Goal: Entertainment & Leisure: Consume media (video, audio)

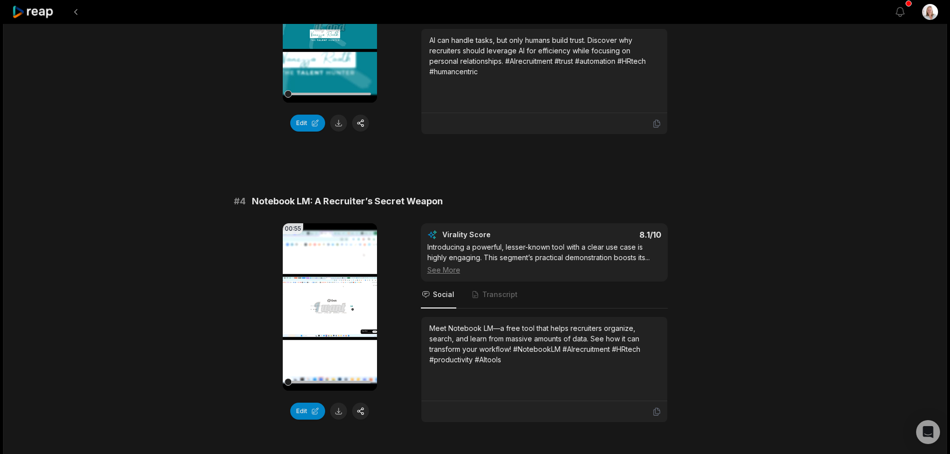
scroll to position [798, 0]
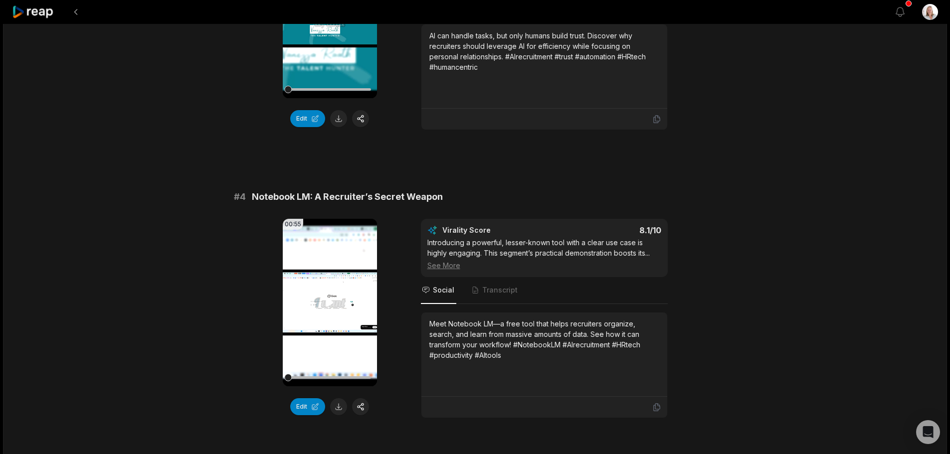
click at [324, 251] on video "Your browser does not support mp4 format." at bounding box center [330, 303] width 94 height 168
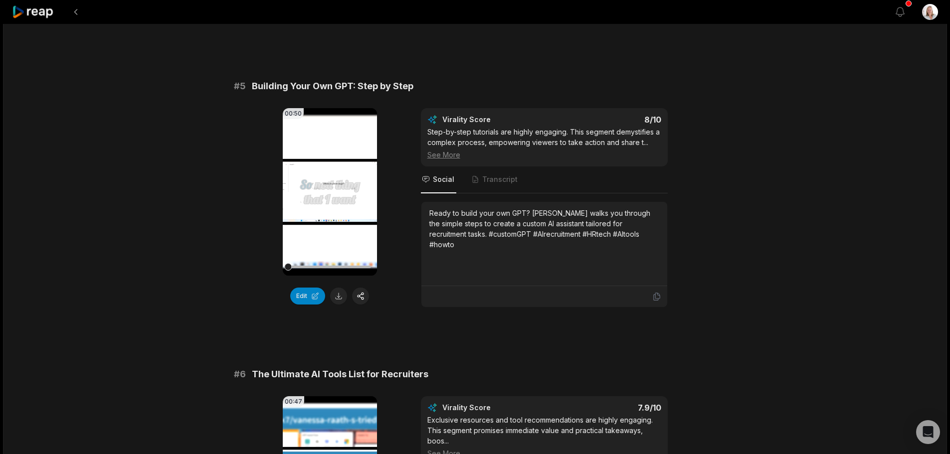
scroll to position [1396, 0]
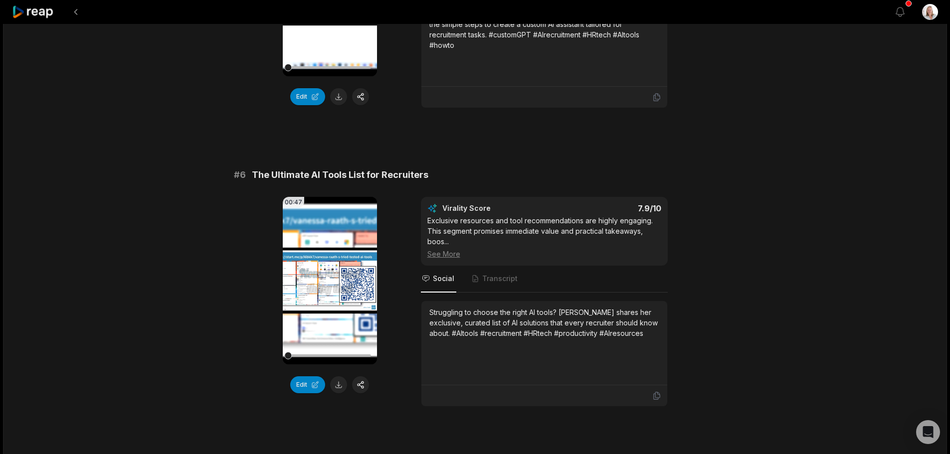
click at [312, 281] on video "Your browser does not support mp4 format." at bounding box center [330, 281] width 94 height 168
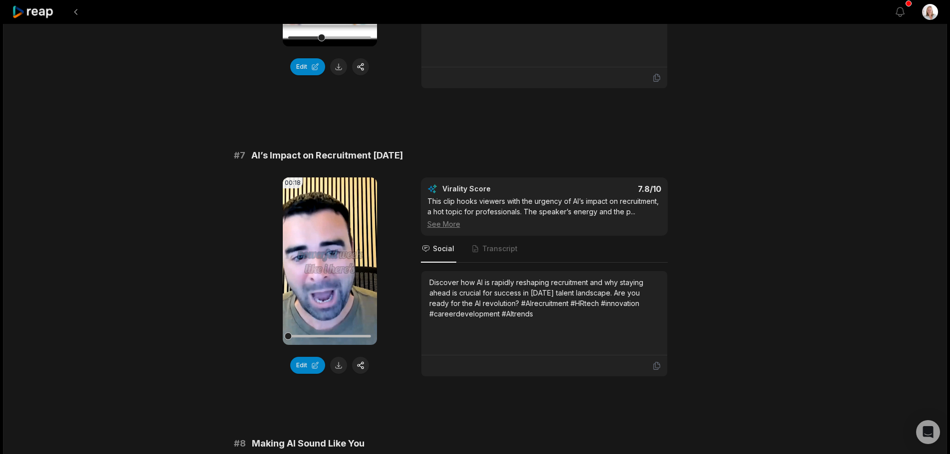
scroll to position [1746, 0]
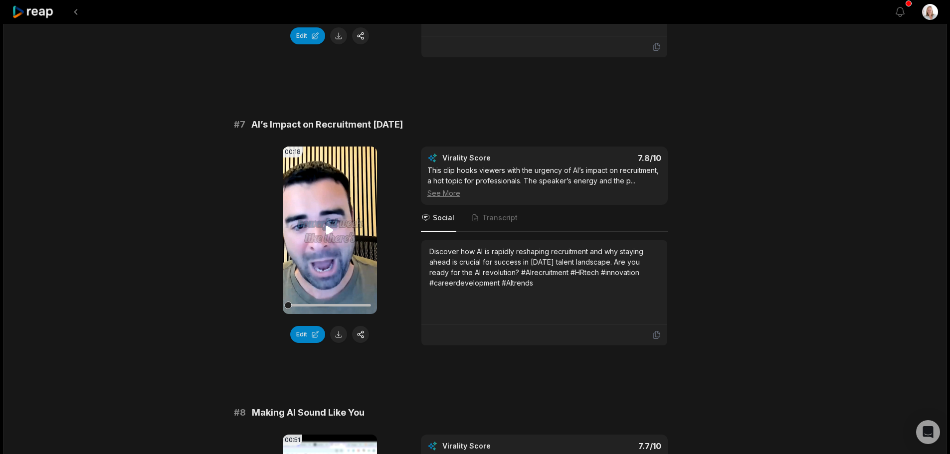
click at [327, 230] on icon at bounding box center [329, 230] width 7 height 8
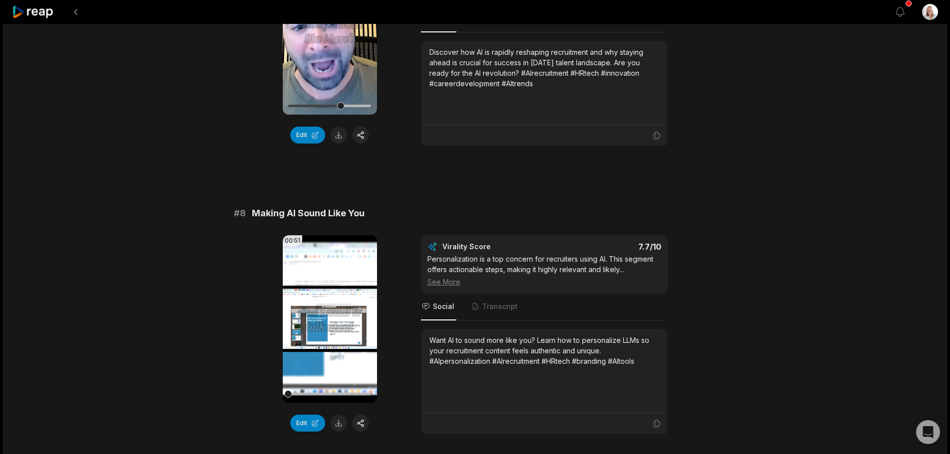
scroll to position [1995, 0]
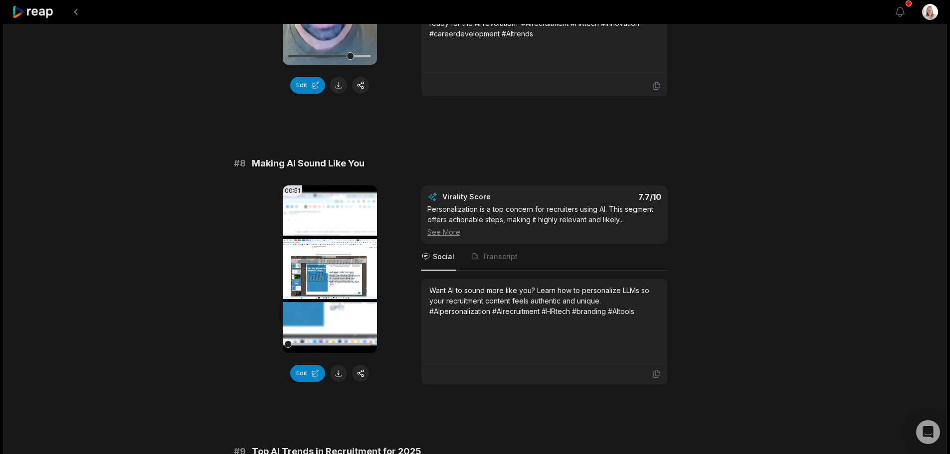
click at [330, 269] on icon at bounding box center [329, 269] width 7 height 8
click at [44, 15] on icon at bounding box center [33, 11] width 42 height 13
